Goal: Task Accomplishment & Management: Manage account settings

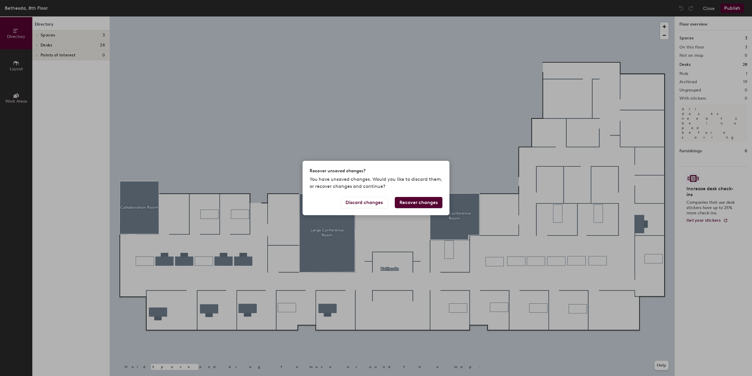
click at [412, 202] on button "Recover changes" at bounding box center [419, 202] width 48 height 11
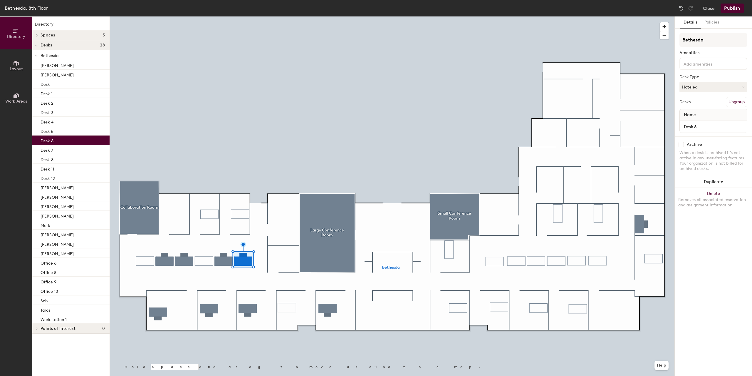
click at [48, 140] on p "Desk 6" at bounding box center [47, 140] width 13 height 7
click at [698, 124] on input "Desk 6" at bounding box center [713, 126] width 65 height 8
click at [708, 125] on input "Desk 6" at bounding box center [713, 126] width 65 height 8
click at [694, 129] on input "Desk 6" at bounding box center [713, 126] width 65 height 8
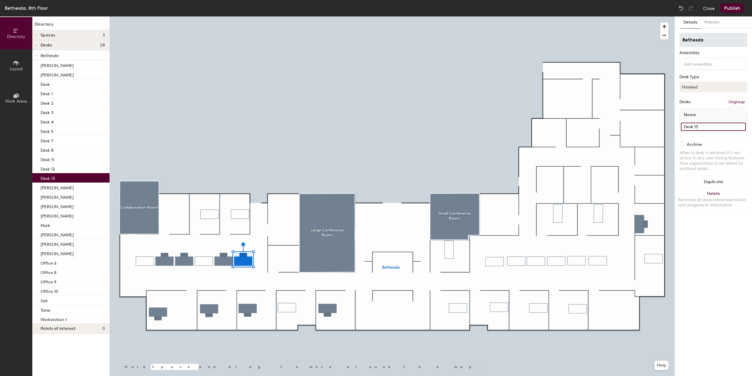
type input "Desk 13"
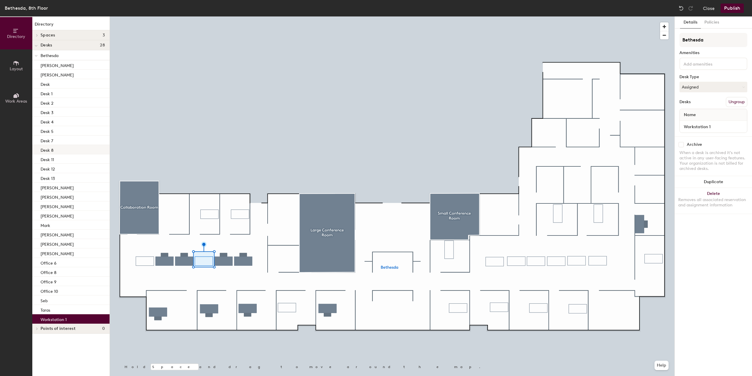
checkbox input "false"
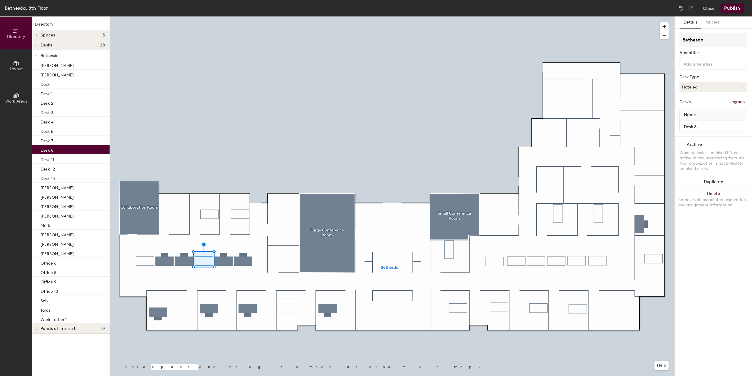
click at [79, 152] on div "Desk 8" at bounding box center [70, 149] width 77 height 9
click at [695, 125] on input "Desk 8" at bounding box center [713, 126] width 65 height 8
click at [697, 126] on input "Desk 8" at bounding box center [713, 126] width 65 height 8
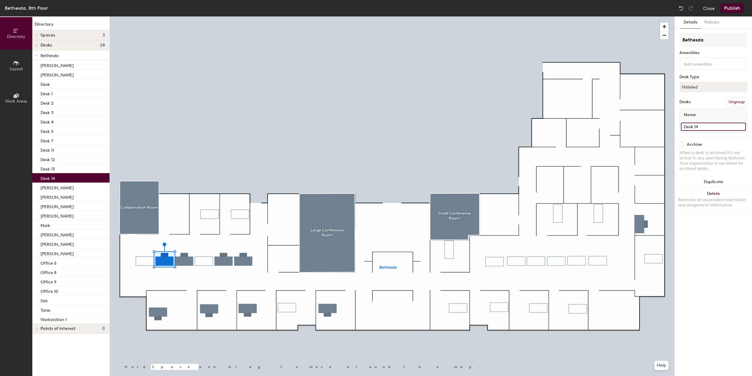
type input "Desk 14"
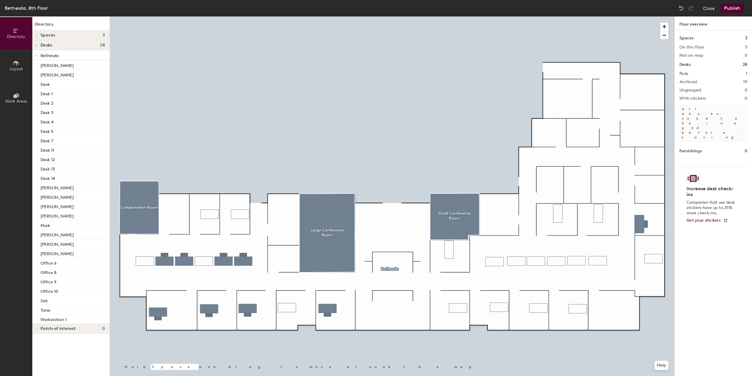
click at [734, 10] on button "Publish" at bounding box center [731, 8] width 23 height 9
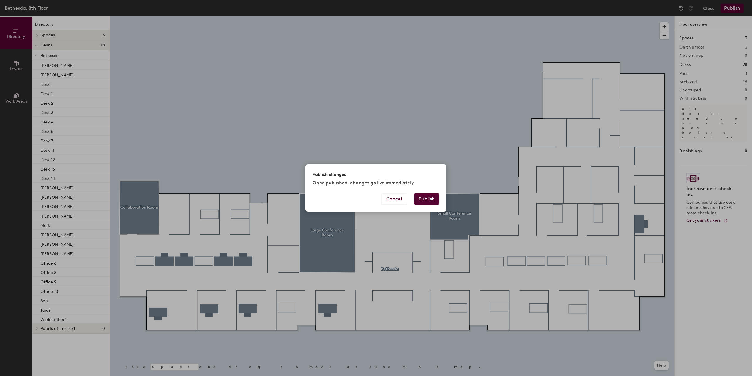
click at [420, 198] on button "Publish" at bounding box center [427, 198] width 26 height 11
